Goal: Information Seeking & Learning: Learn about a topic

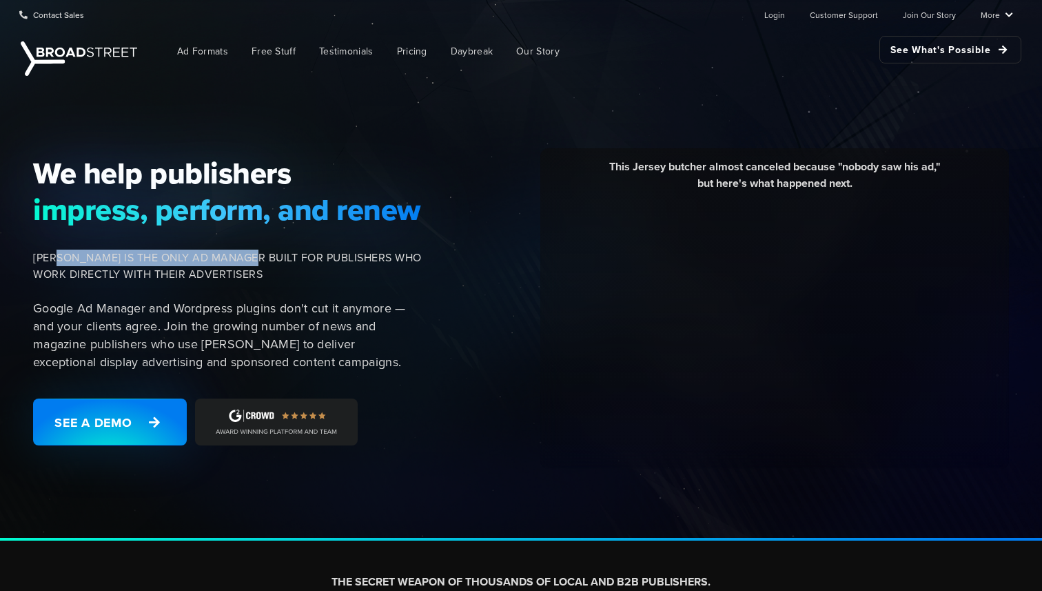
drag, startPoint x: 66, startPoint y: 256, endPoint x: 263, endPoint y: 255, distance: 196.5
click at [263, 255] on span "[PERSON_NAME] IS THE ONLY AD MANAGER BUILT FOR PUBLISHERS WHO WORK DIRECTLY WIT…" at bounding box center [227, 266] width 389 height 33
click at [297, 268] on span "[PERSON_NAME] IS THE ONLY AD MANAGER BUILT FOR PUBLISHERS WHO WORK DIRECTLY WIT…" at bounding box center [227, 266] width 389 height 33
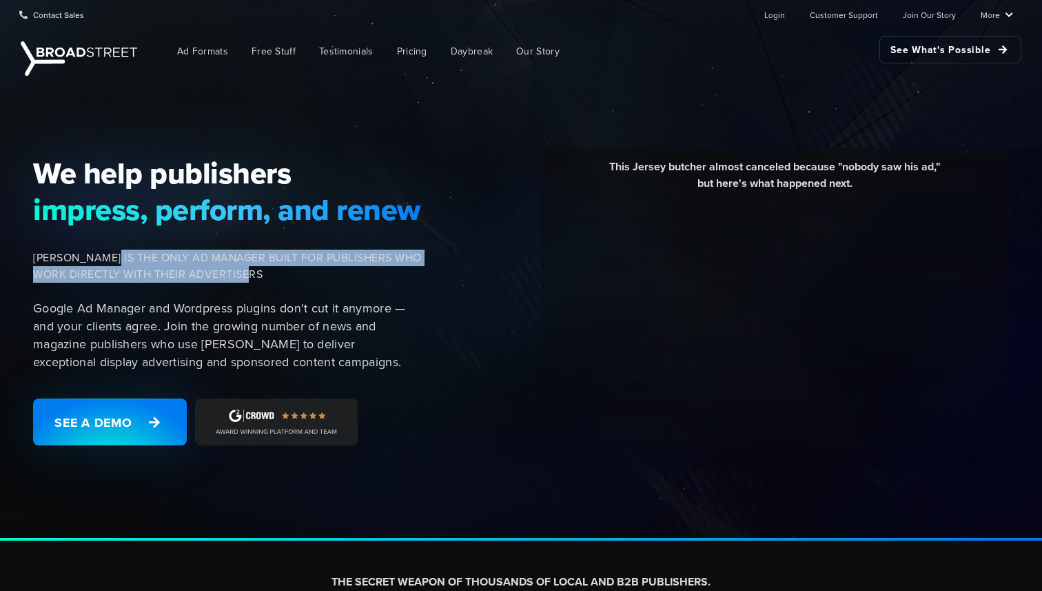
drag, startPoint x: 293, startPoint y: 268, endPoint x: 117, endPoint y: 256, distance: 176.2
click at [117, 256] on span "[PERSON_NAME] IS THE ONLY AD MANAGER BUILT FOR PUBLISHERS WHO WORK DIRECTLY WIT…" at bounding box center [227, 266] width 389 height 33
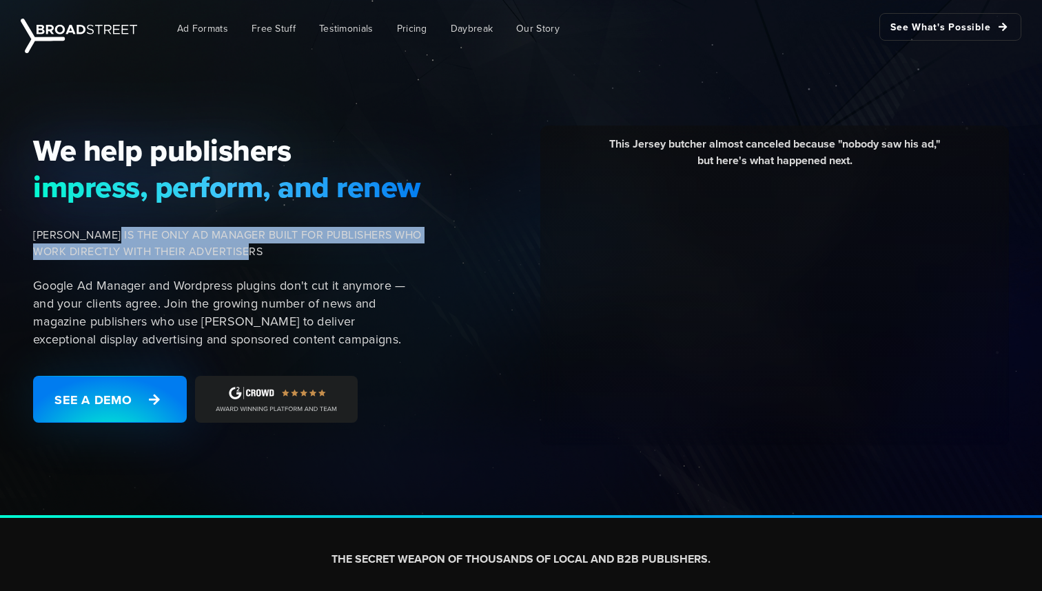
scroll to position [26, 0]
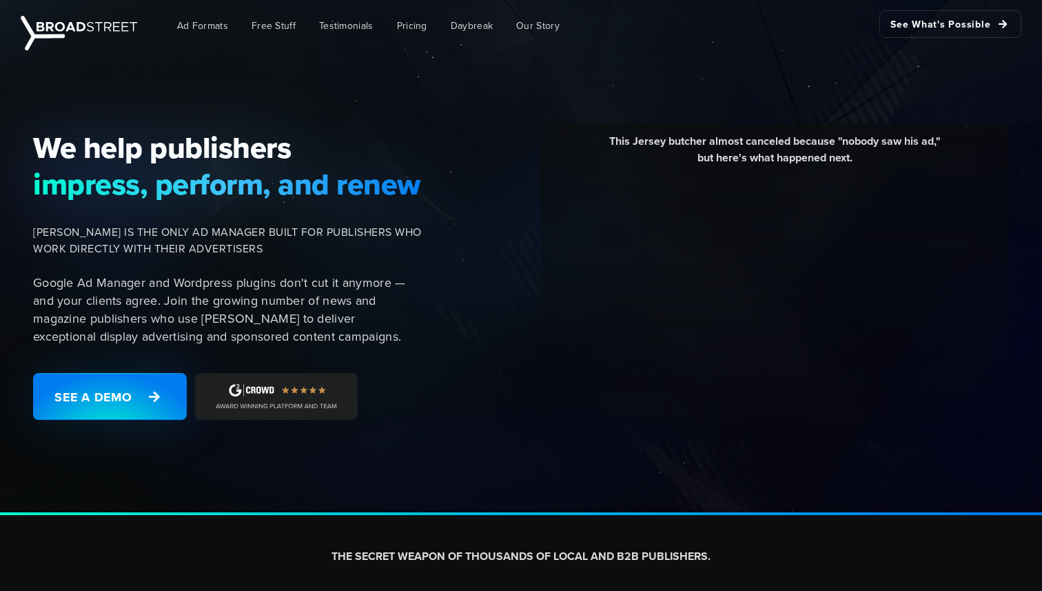
click at [119, 228] on span "[PERSON_NAME] IS THE ONLY AD MANAGER BUILT FOR PUBLISHERS WHO WORK DIRECTLY WIT…" at bounding box center [227, 240] width 389 height 33
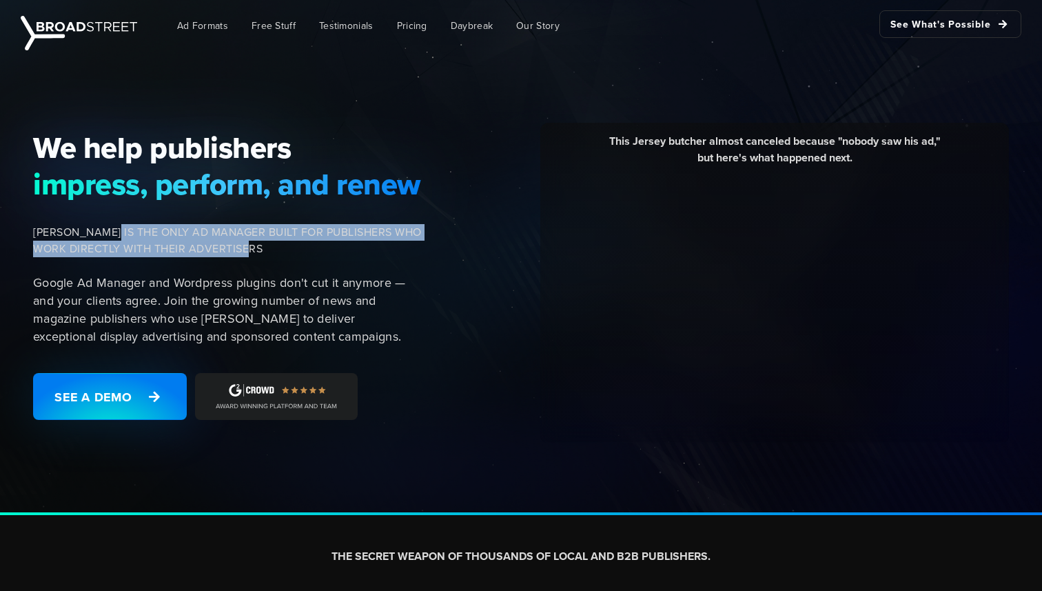
drag, startPoint x: 119, startPoint y: 228, endPoint x: 283, endPoint y: 245, distance: 165.0
click at [283, 245] on span "[PERSON_NAME] IS THE ONLY AD MANAGER BUILT FOR PUBLISHERS WHO WORK DIRECTLY WIT…" at bounding box center [227, 240] width 389 height 33
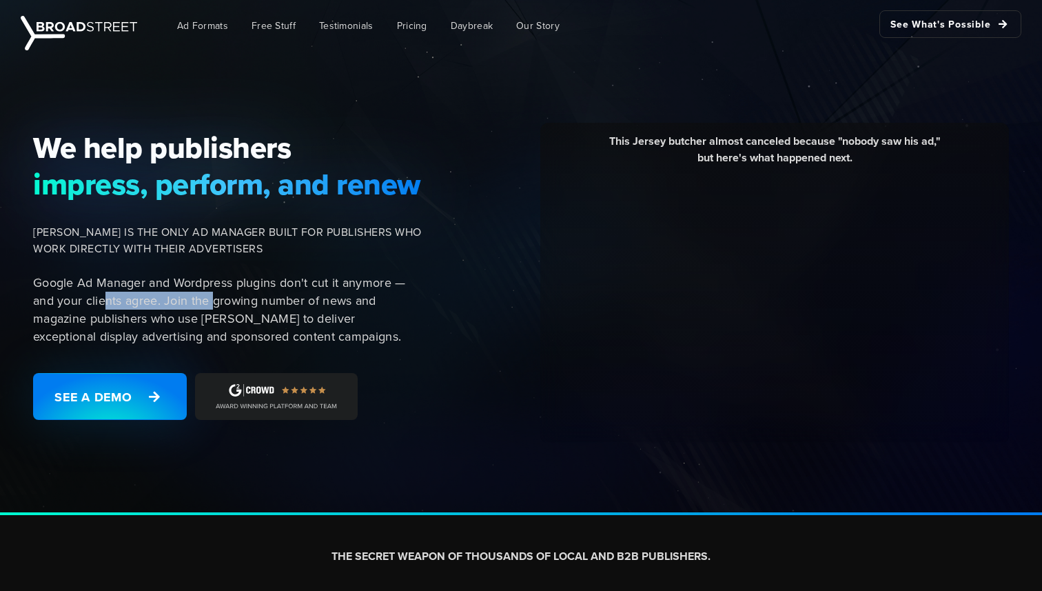
drag, startPoint x: 105, startPoint y: 303, endPoint x: 211, endPoint y: 301, distance: 106.2
click at [211, 301] on p "Google Ad Manager and Wordpress plugins don't cut it anymore — and your clients…" at bounding box center [227, 310] width 389 height 72
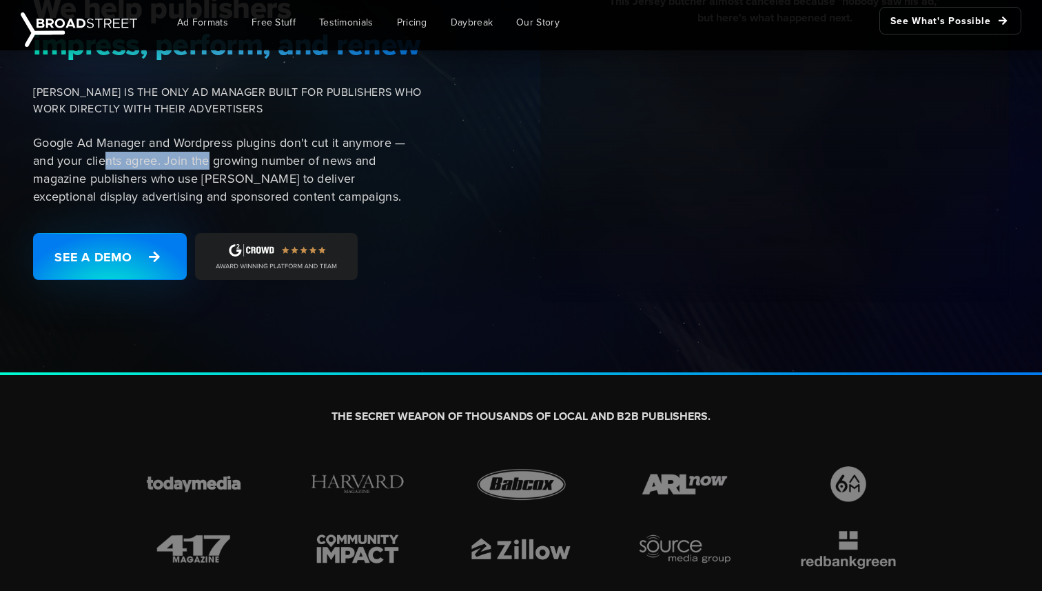
scroll to position [0, 0]
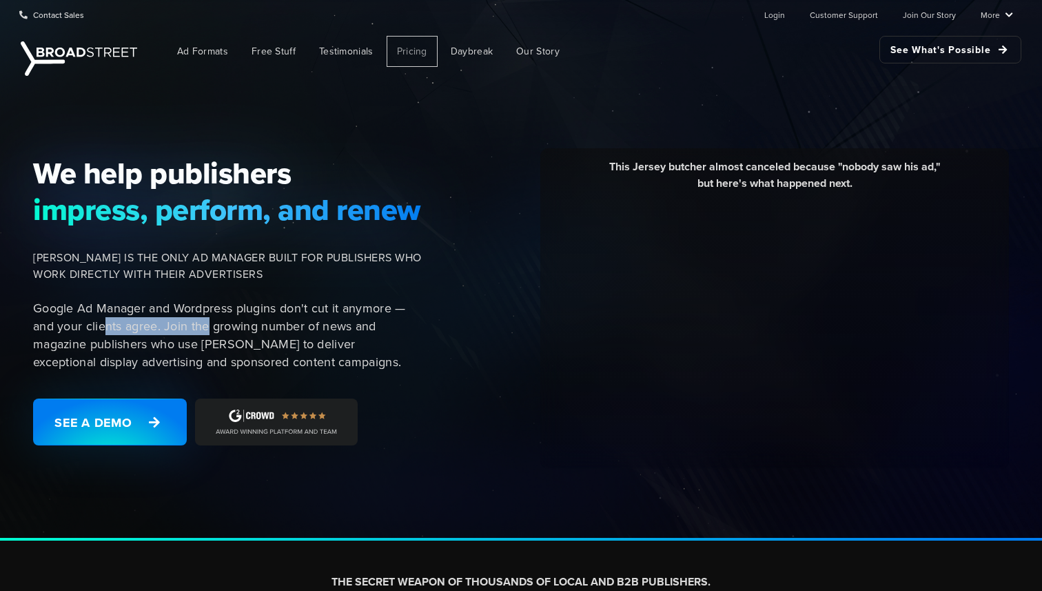
click at [419, 48] on span "Pricing" at bounding box center [412, 51] width 30 height 14
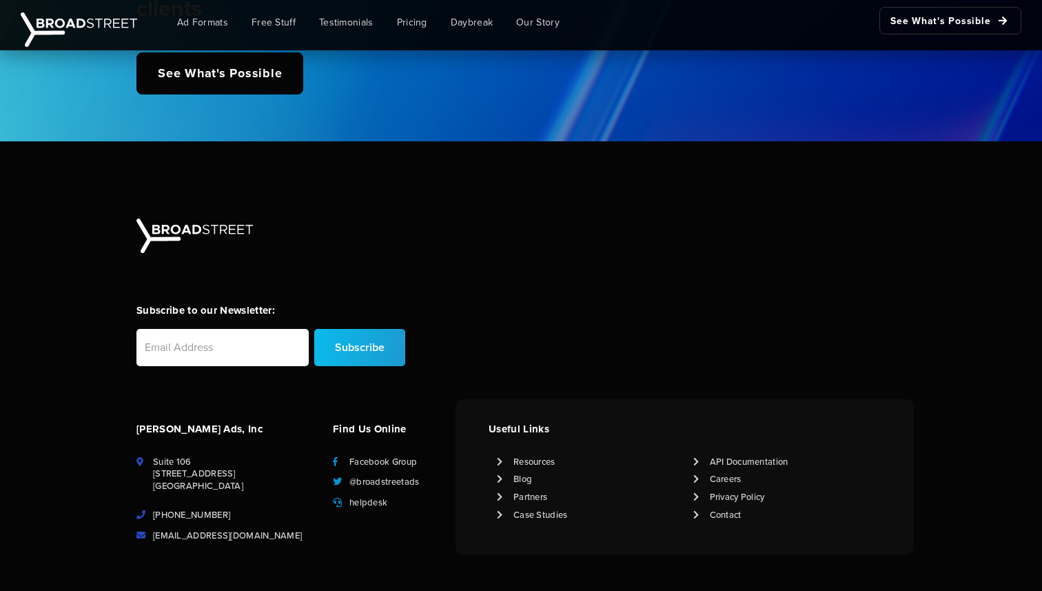
scroll to position [3427, 0]
